Goal: Transaction & Acquisition: Purchase product/service

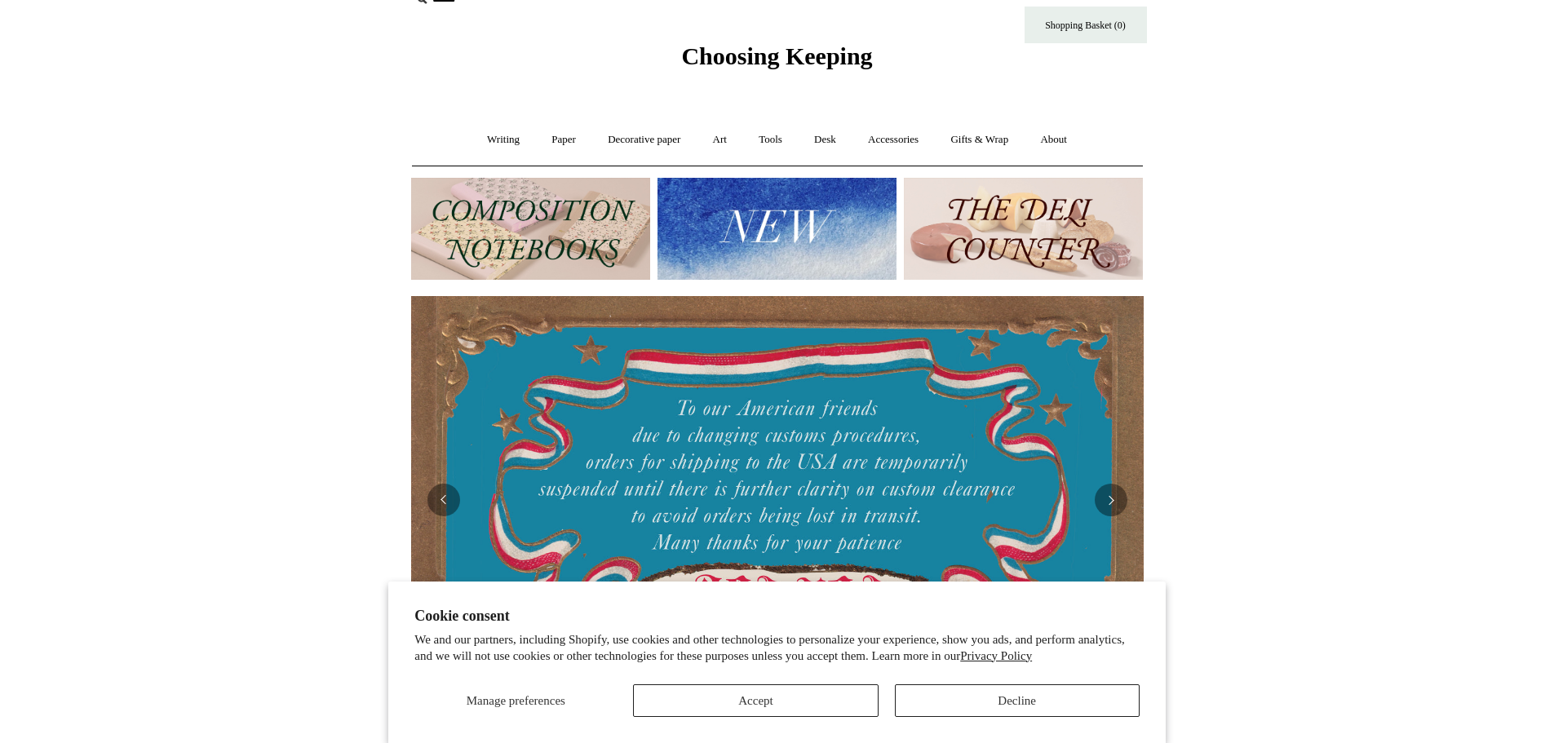
scroll to position [82, 0]
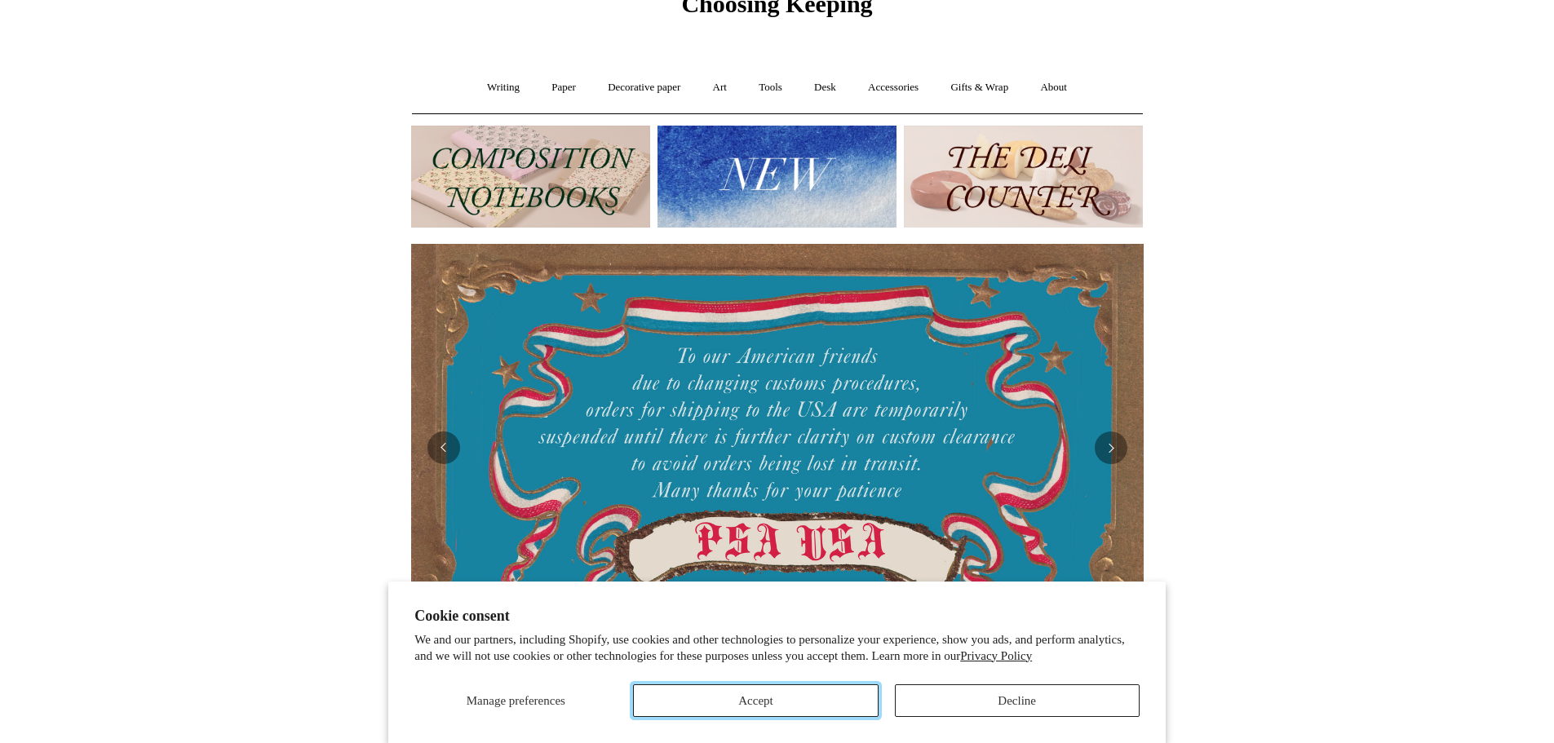
click at [805, 711] on button "Accept" at bounding box center [755, 700] width 245 height 33
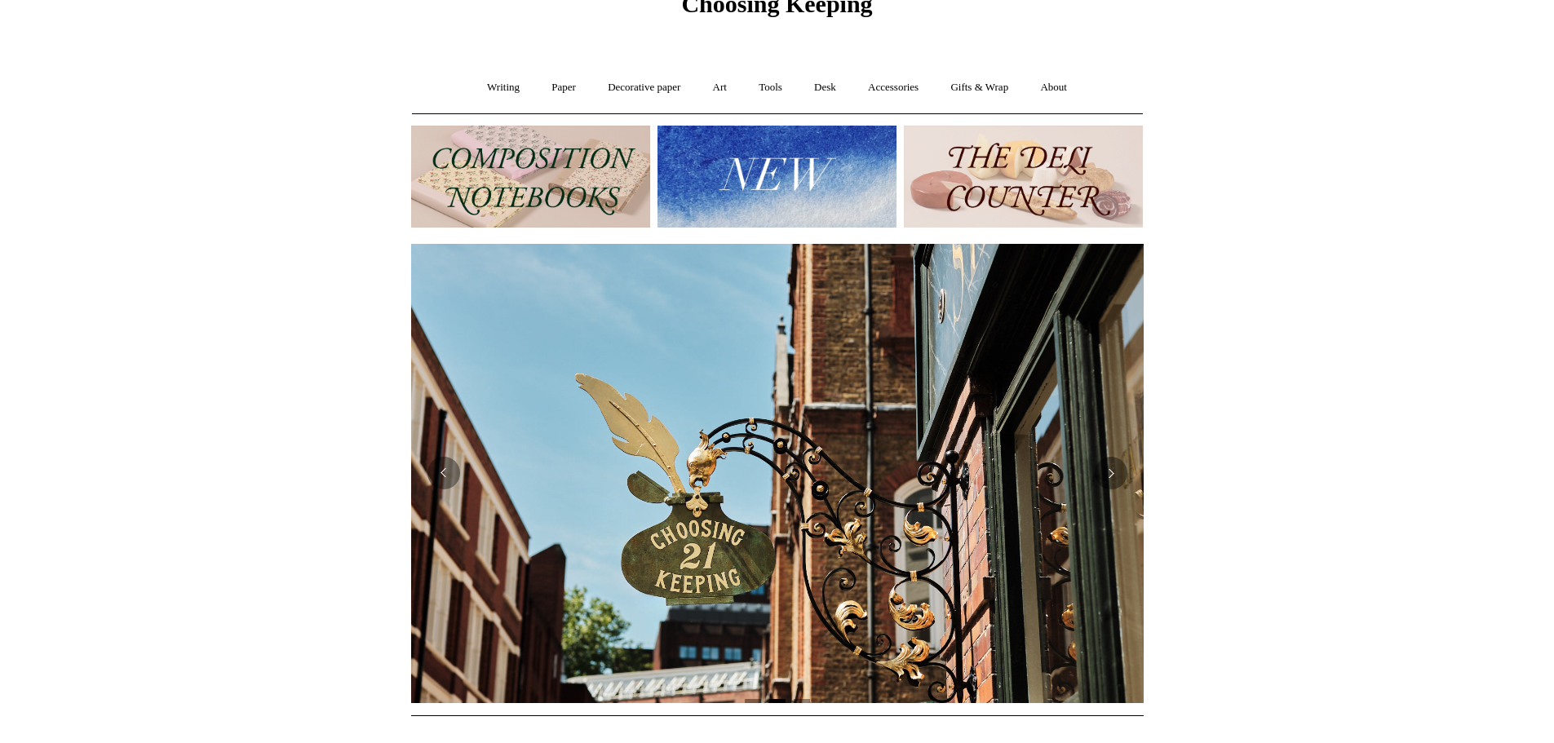
scroll to position [0, 733]
click at [524, 186] on img at bounding box center [530, 177] width 239 height 102
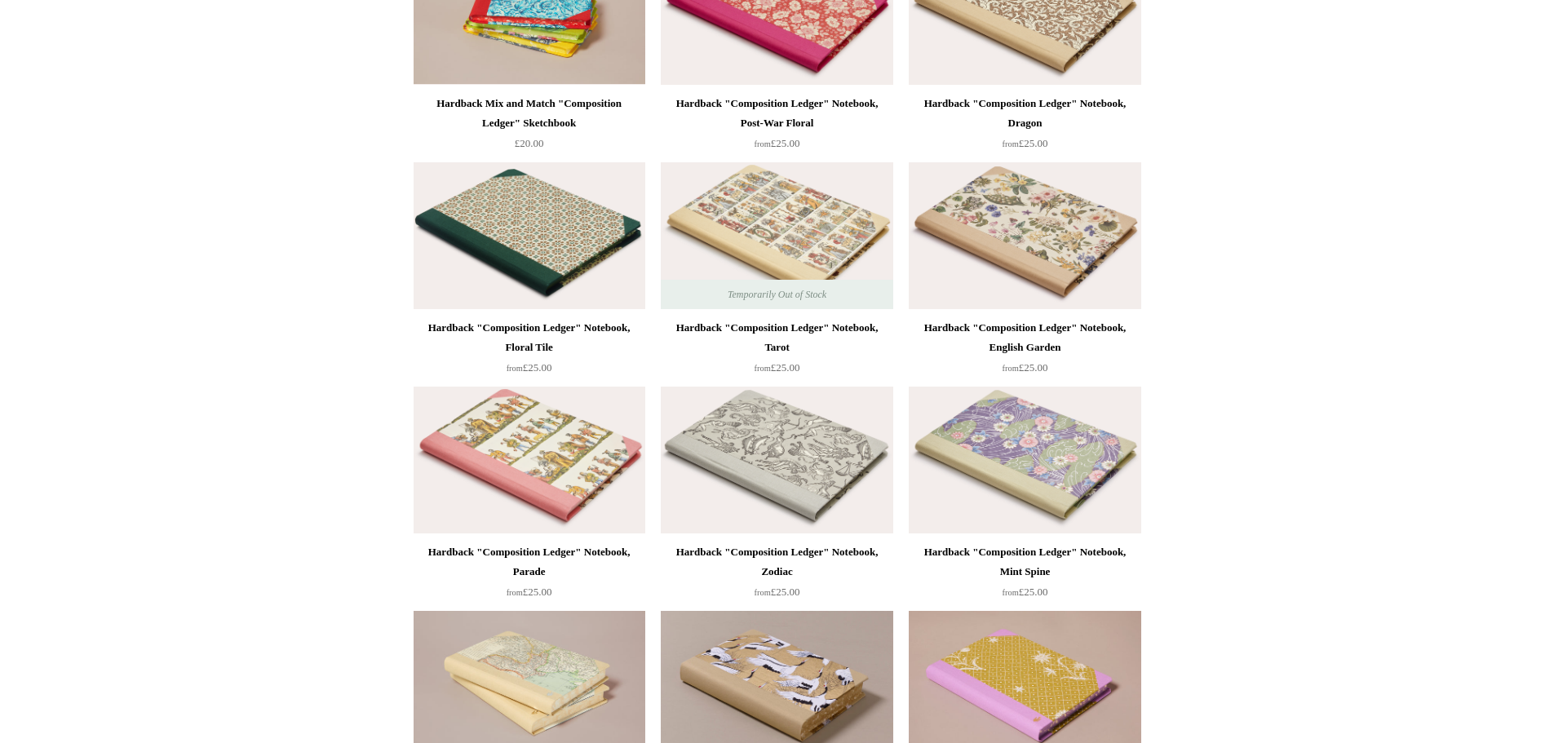
scroll to position [326, 0]
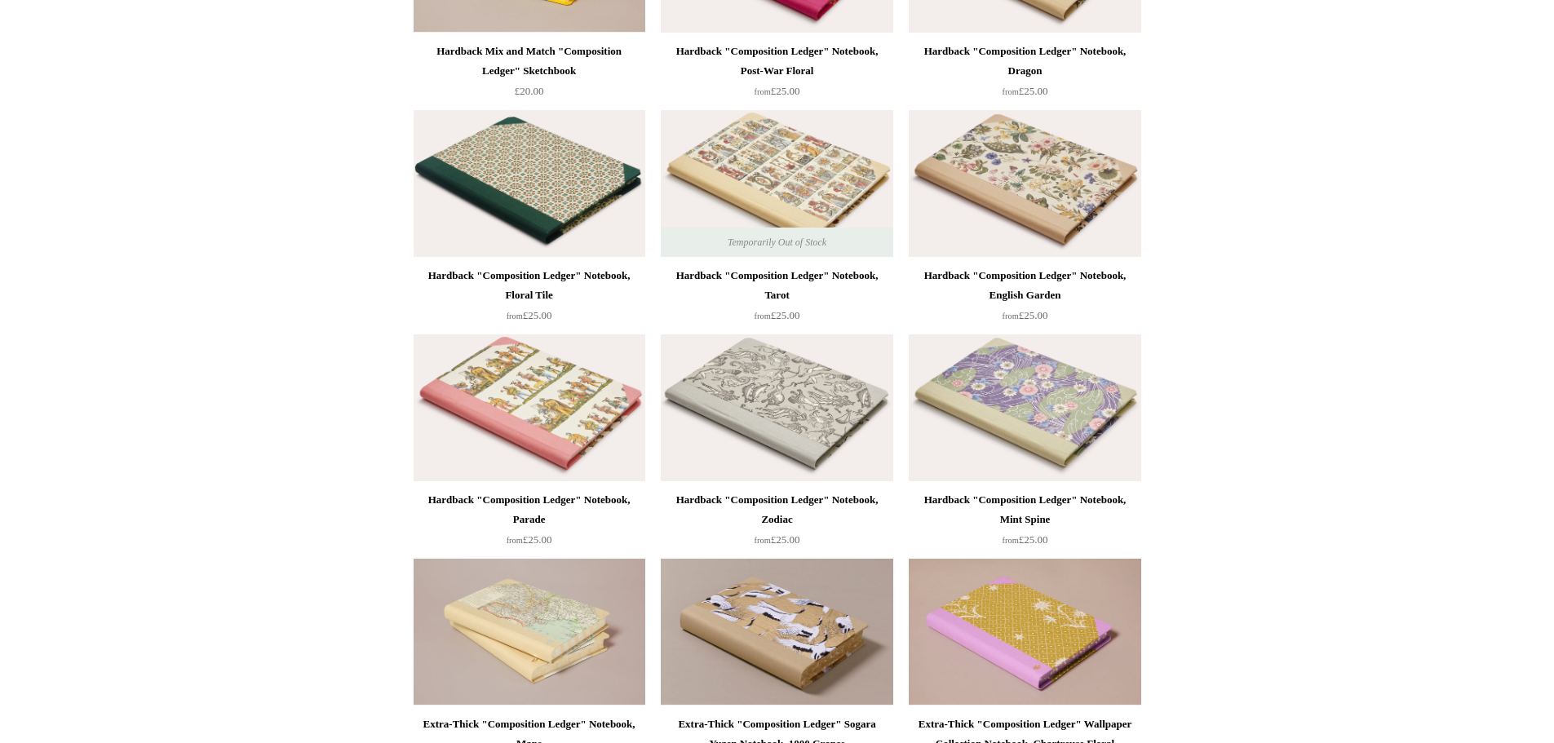
click at [1062, 401] on img at bounding box center [1025, 407] width 232 height 147
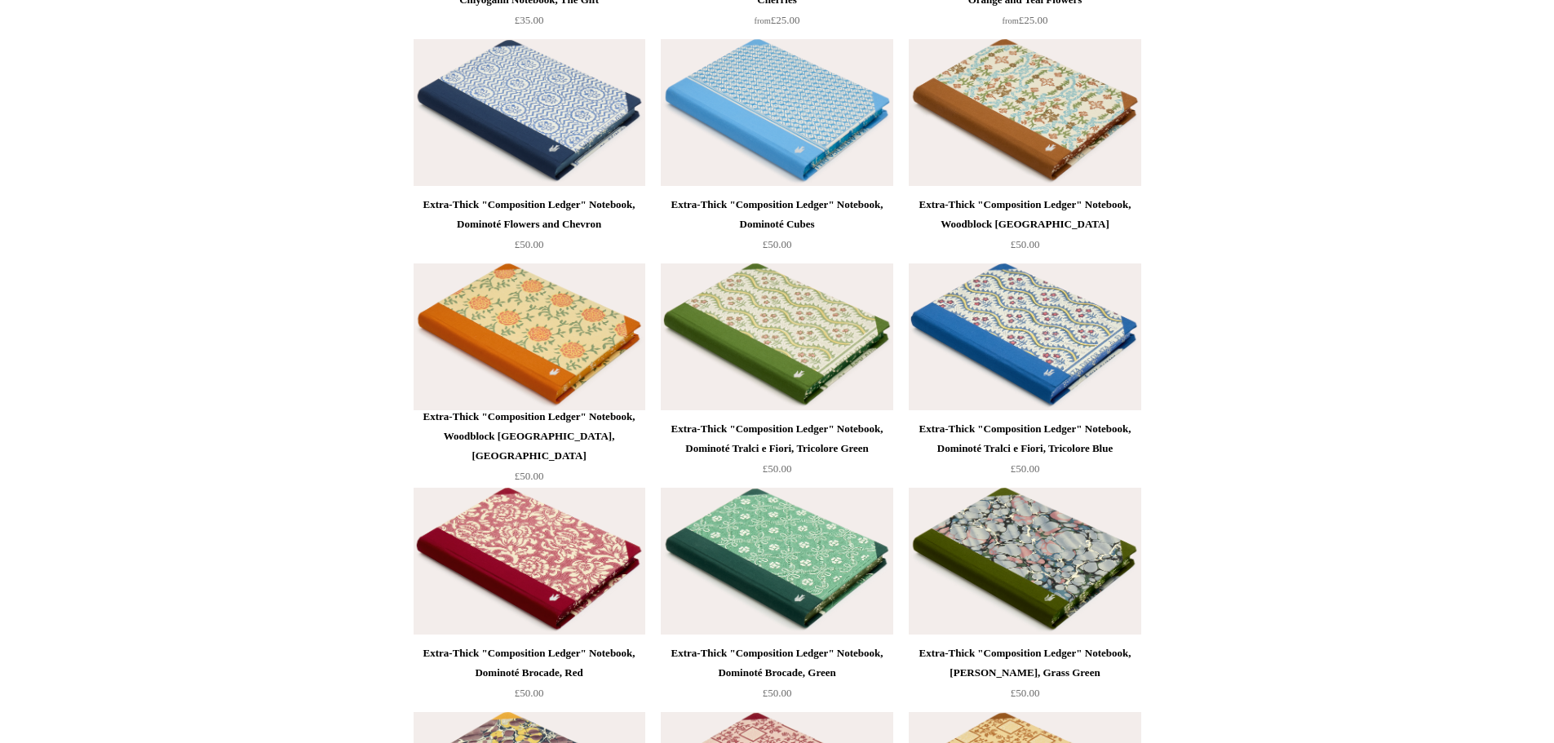
scroll to position [2937, 0]
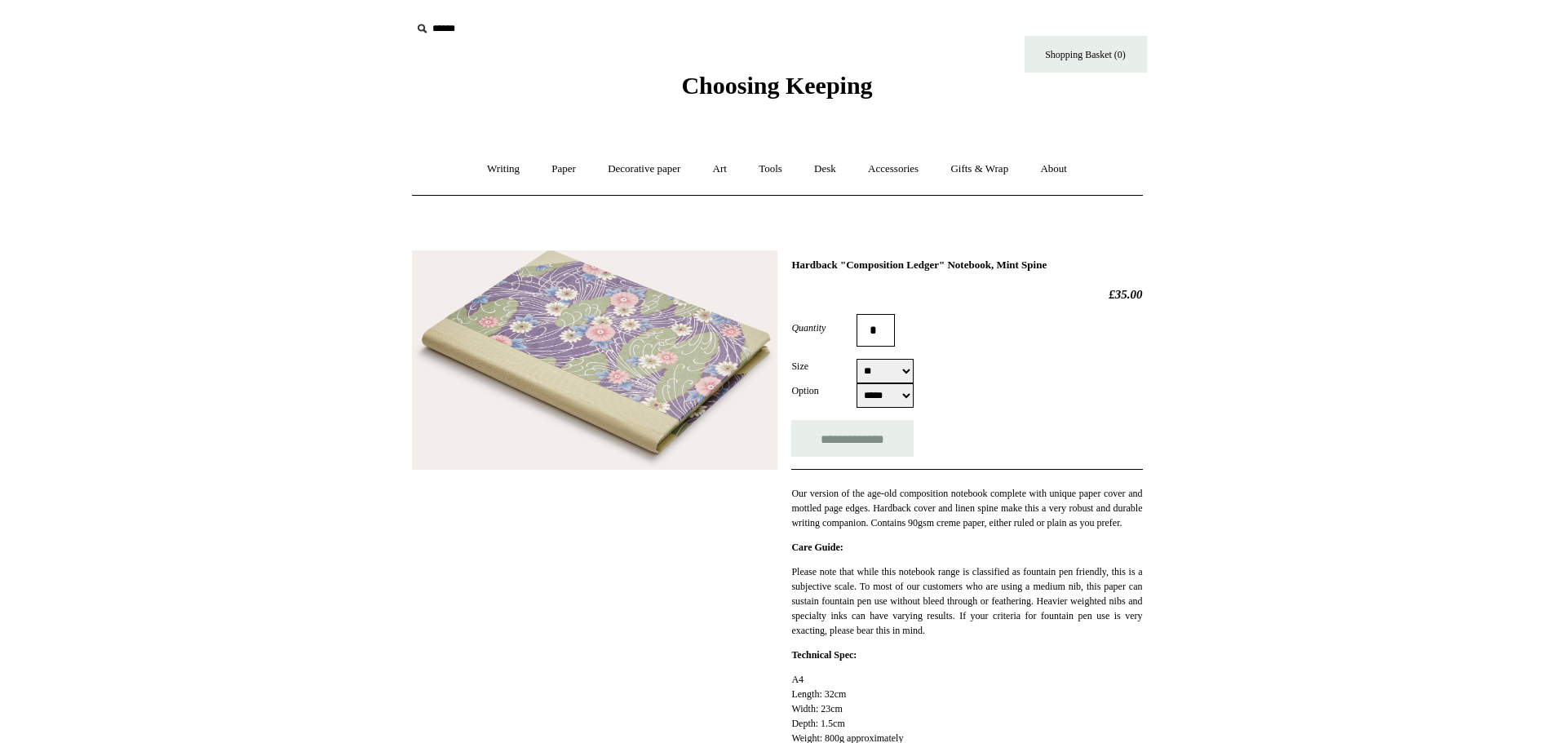
select select "**"
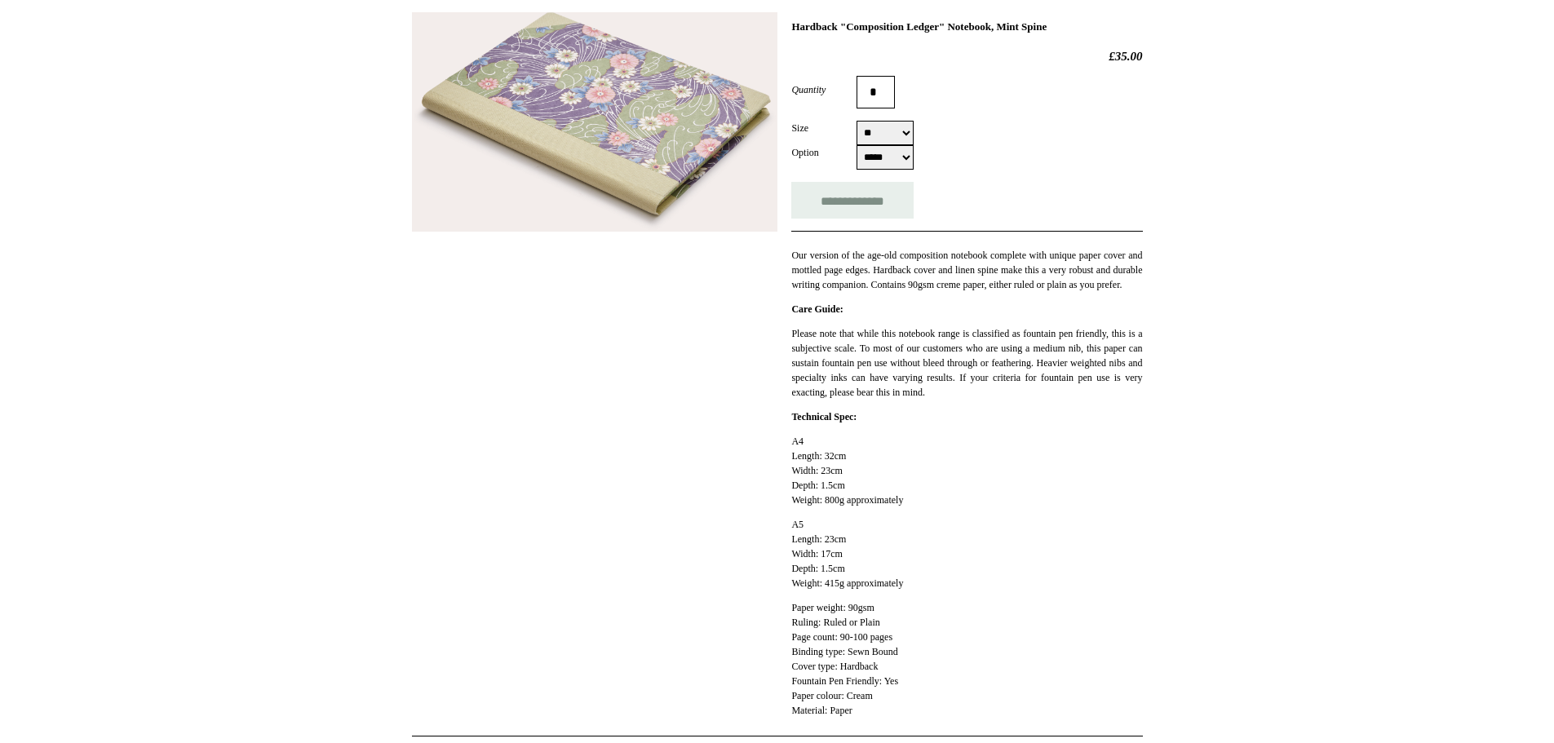
scroll to position [82, 0]
